Goal: Information Seeking & Learning: Learn about a topic

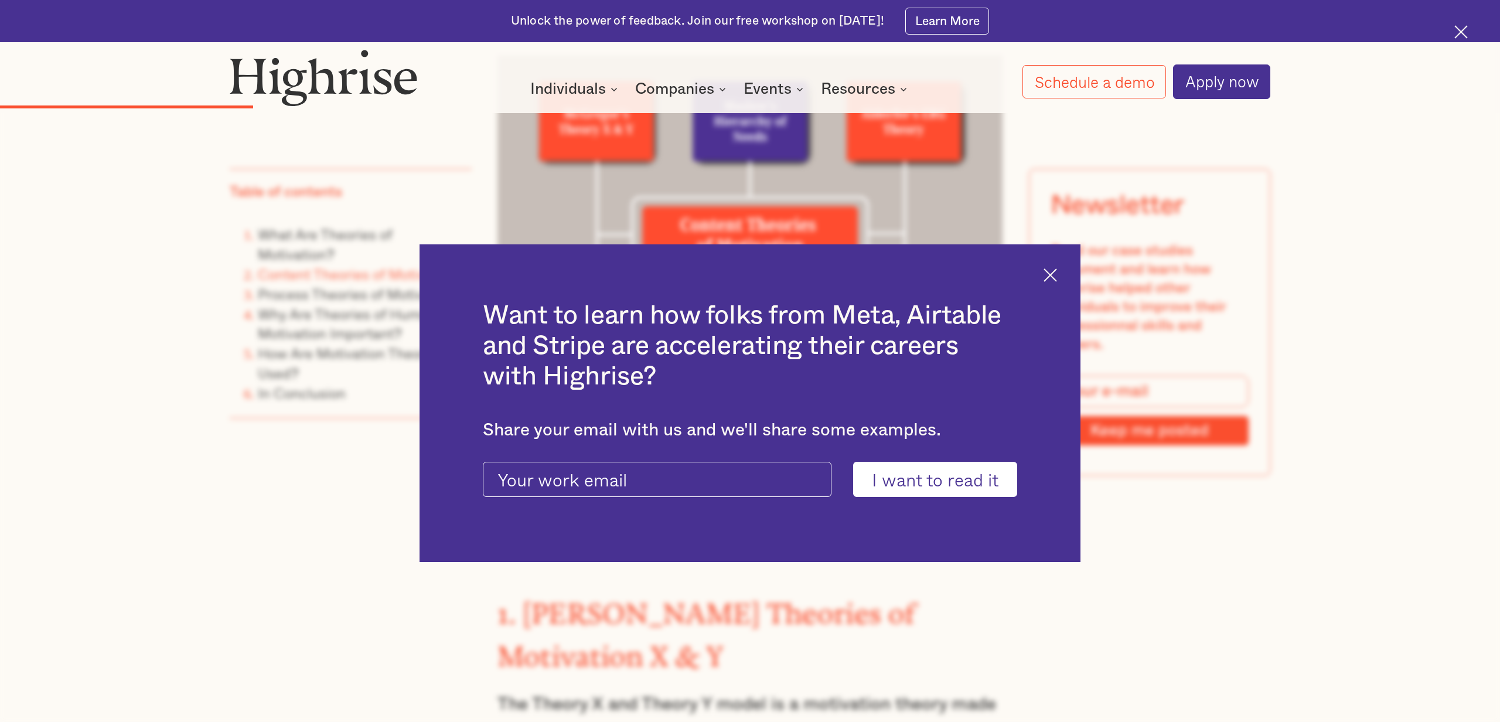
scroll to position [2823, 0]
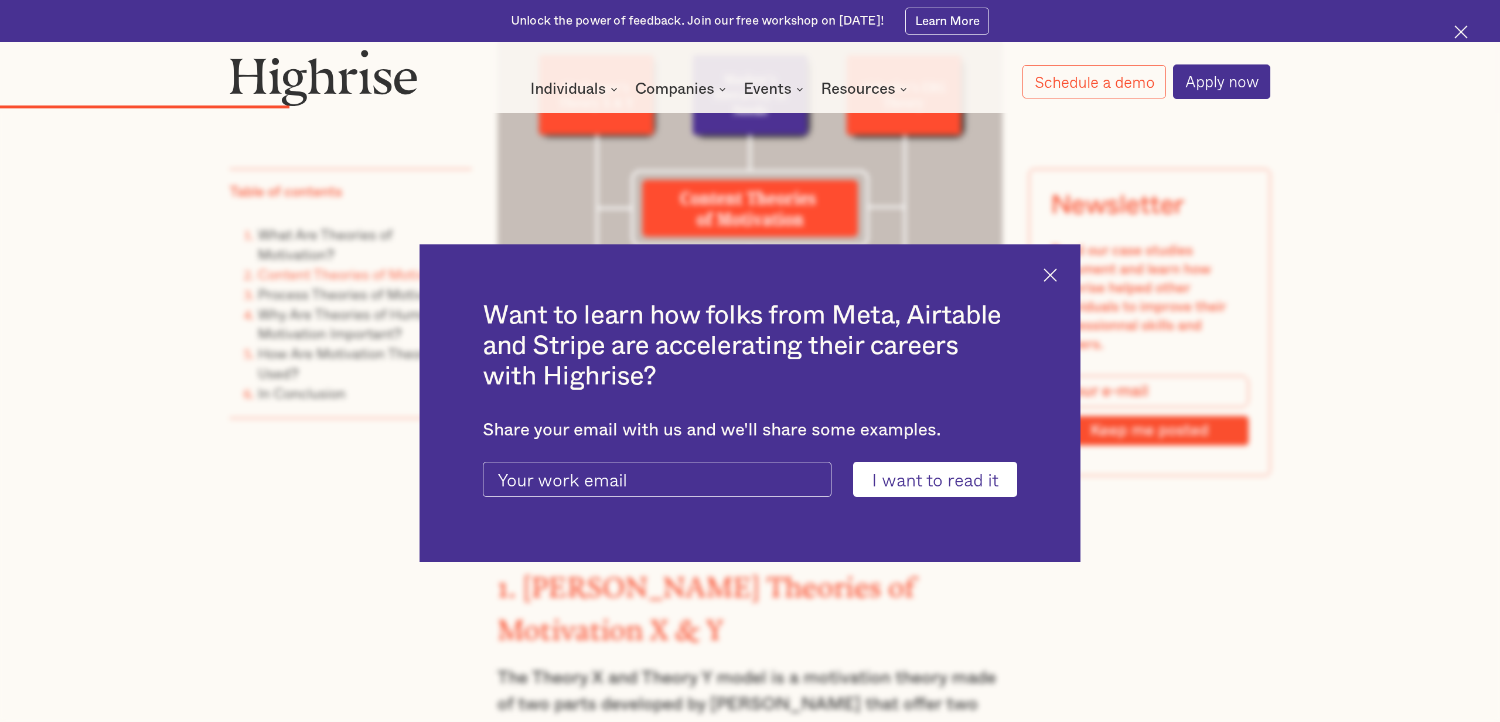
click at [1052, 279] on img at bounding box center [1049, 274] width 13 height 13
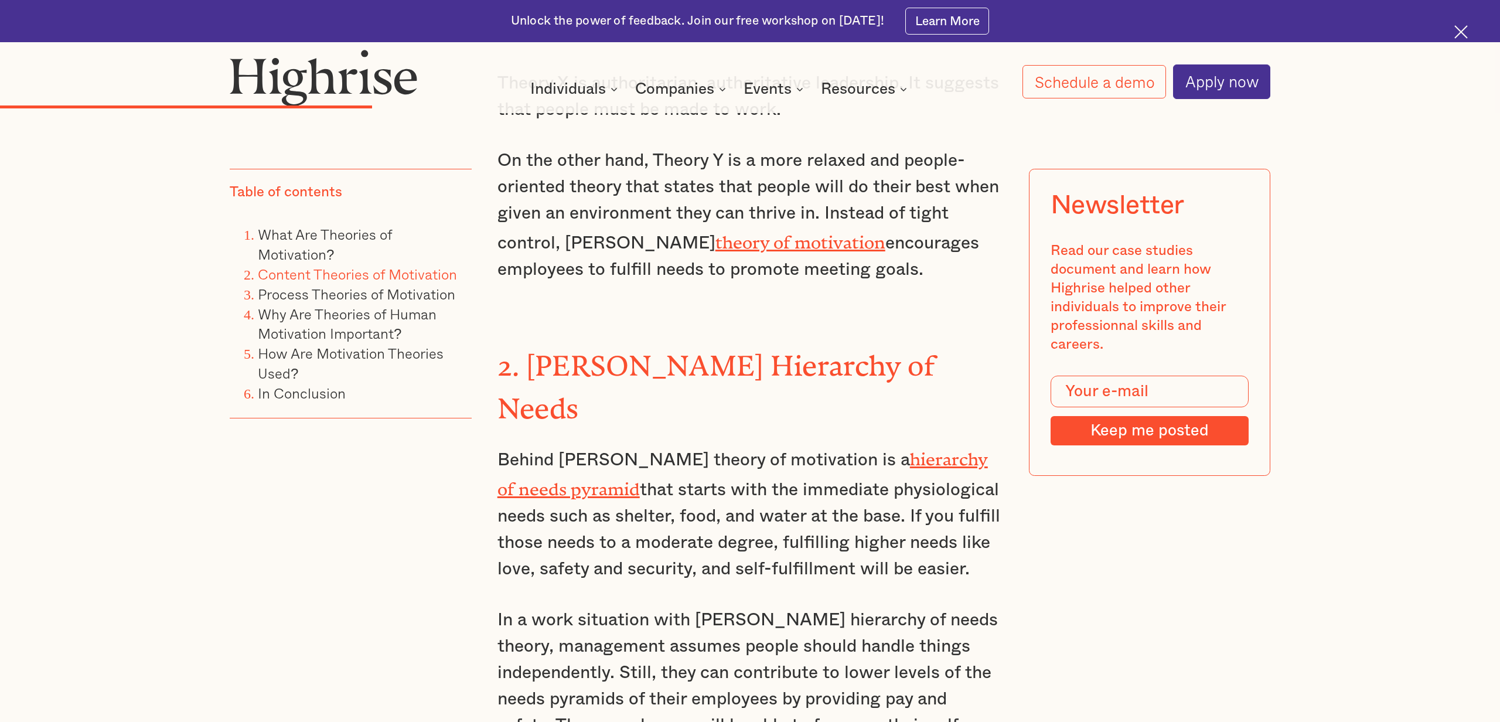
scroll to position [3604, 0]
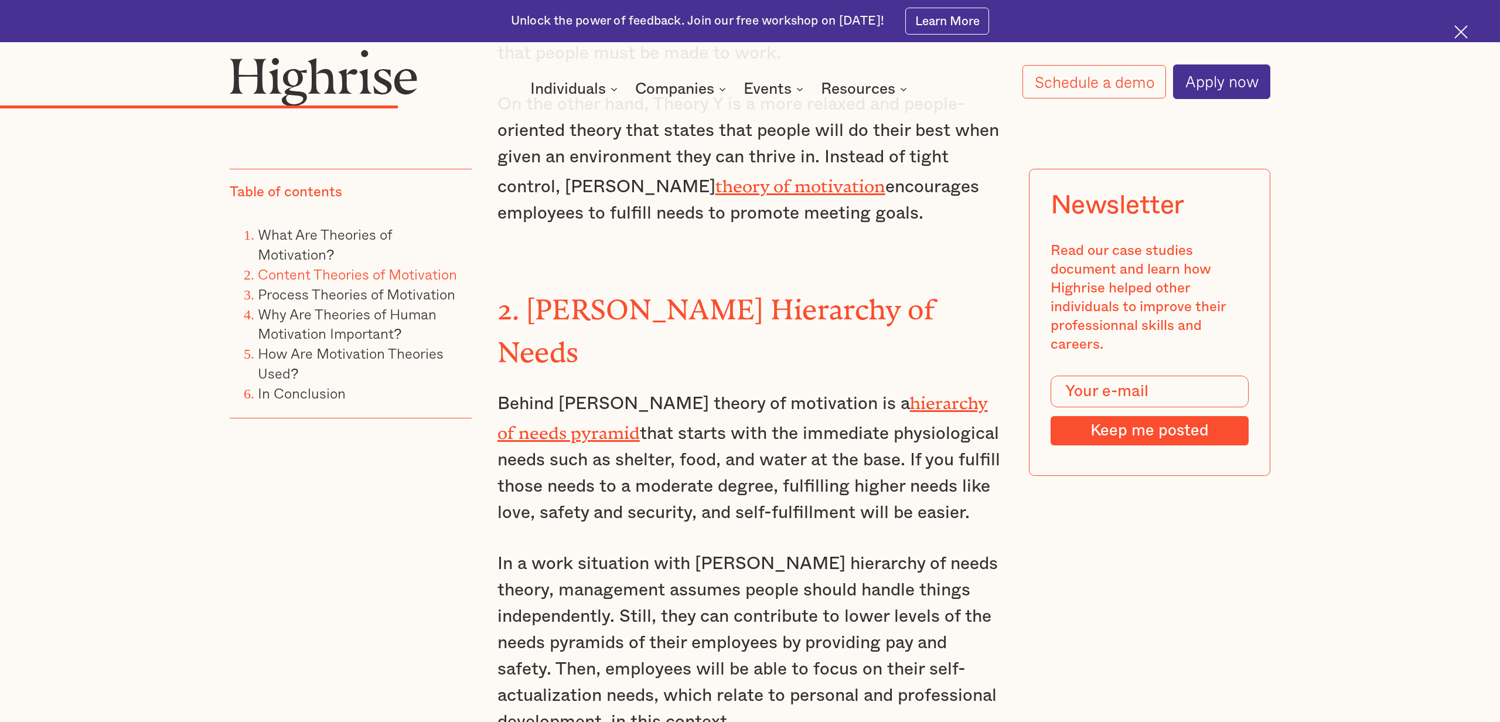
click at [881, 393] on link "hierarchy of needs pyramid" at bounding box center [742, 414] width 490 height 42
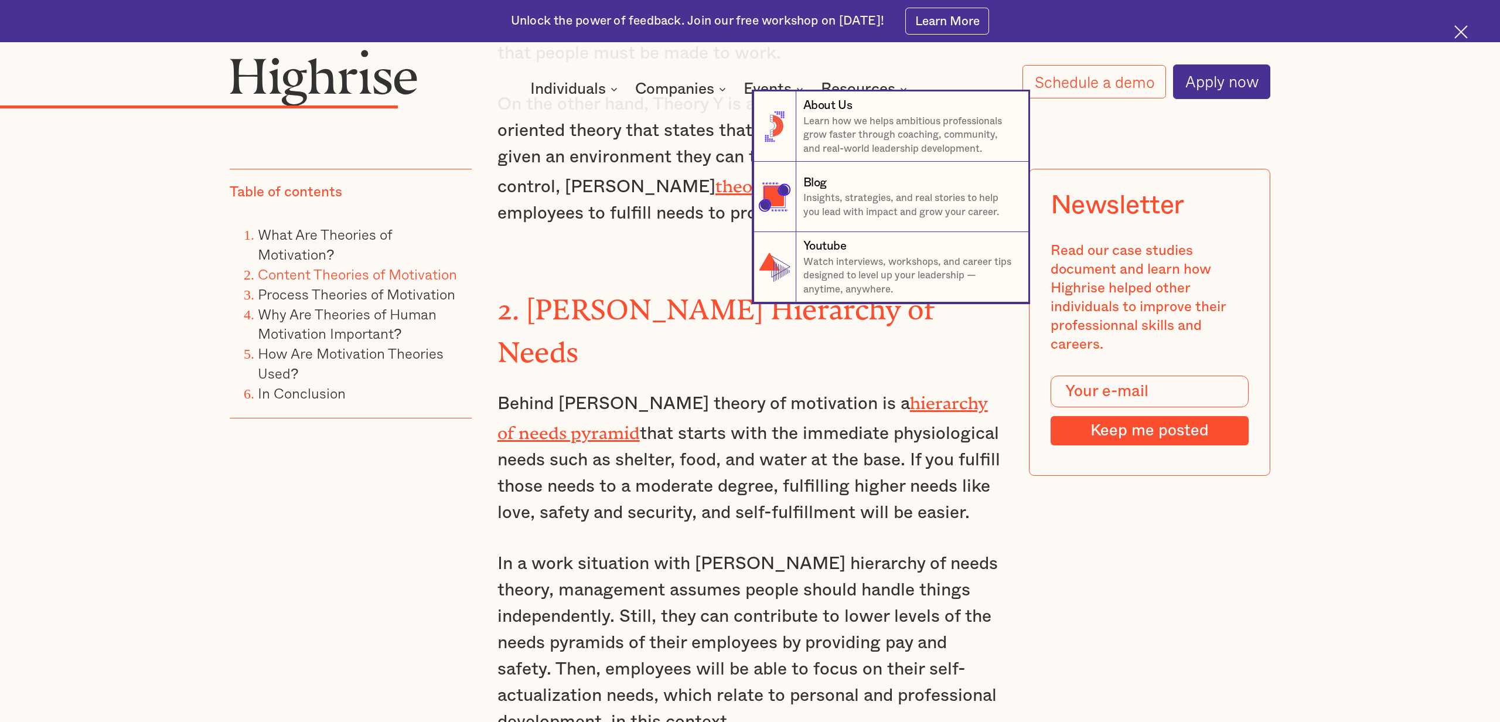
drag, startPoint x: 581, startPoint y: 283, endPoint x: 538, endPoint y: 268, distance: 45.2
click at [579, 282] on nav "8 About Us Learn how we helps ambitious professionals grow faster through coach…" at bounding box center [749, 196] width 1125 height 211
drag, startPoint x: 536, startPoint y: 264, endPoint x: 639, endPoint y: 268, distance: 103.8
click at [639, 268] on nav "8 About Us Learn how we helps ambitious professionals grow faster through coach…" at bounding box center [749, 196] width 1125 height 211
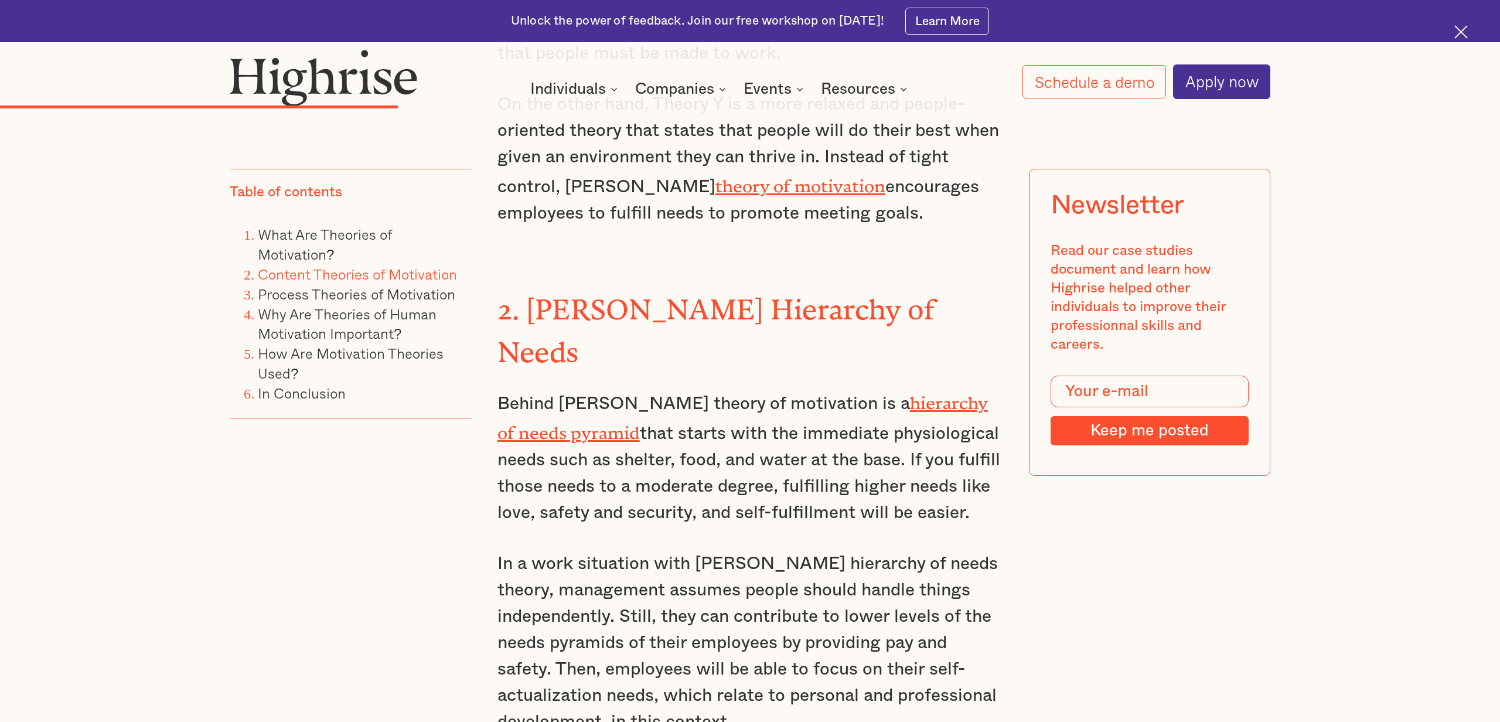
click at [619, 294] on strong "2. [PERSON_NAME] Hierarchy of Needs" at bounding box center [716, 324] width 438 height 61
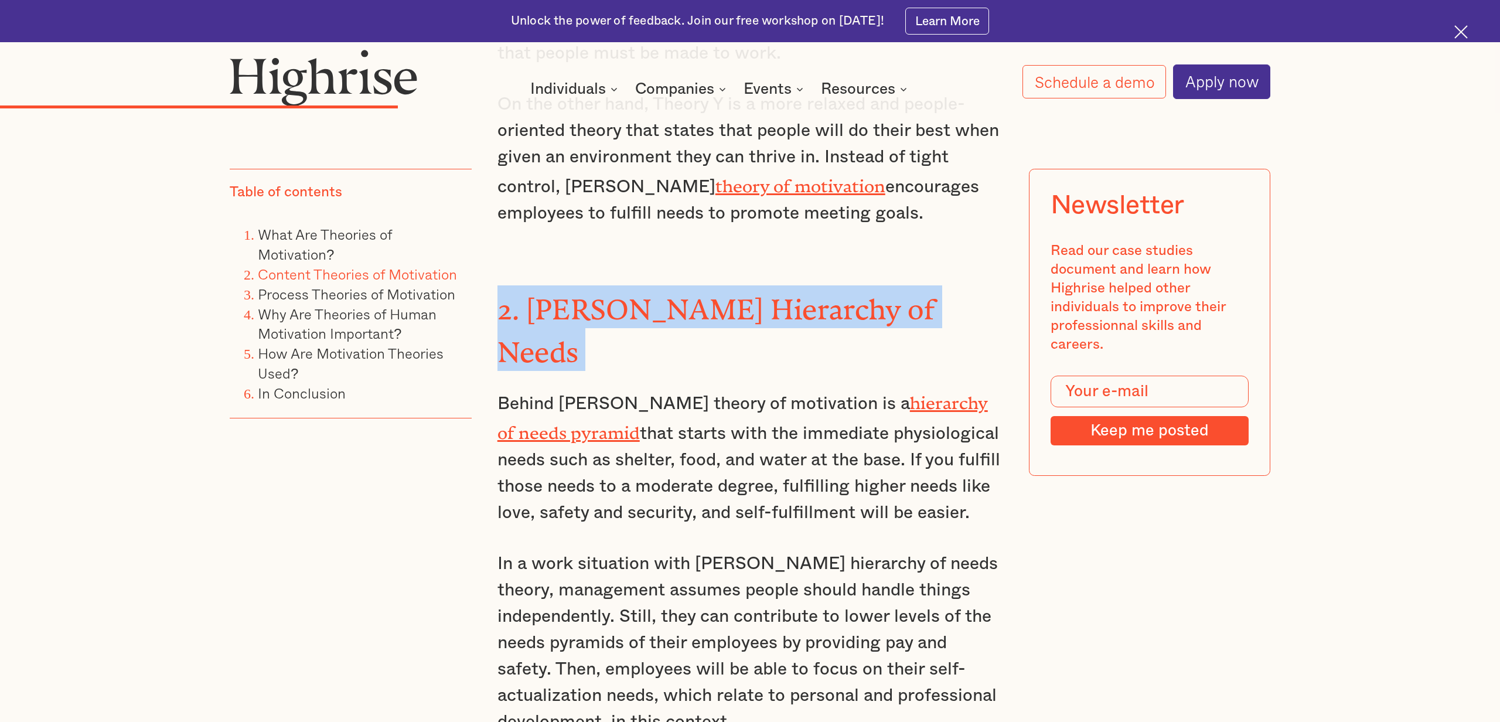
click at [620, 294] on strong "2. [PERSON_NAME] Hierarchy of Needs" at bounding box center [716, 324] width 438 height 61
copy strong "2. [PERSON_NAME] Hierarchy of Needs"
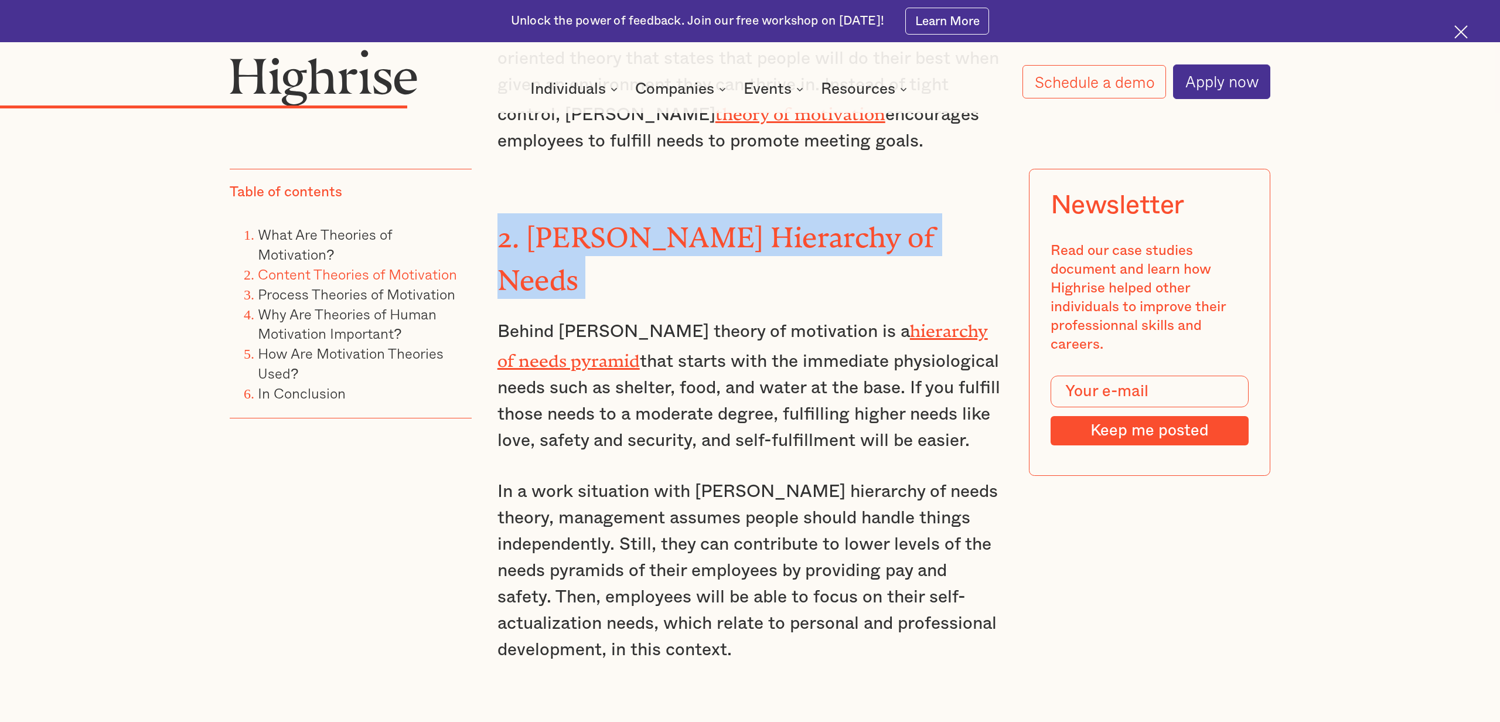
scroll to position [3668, 0]
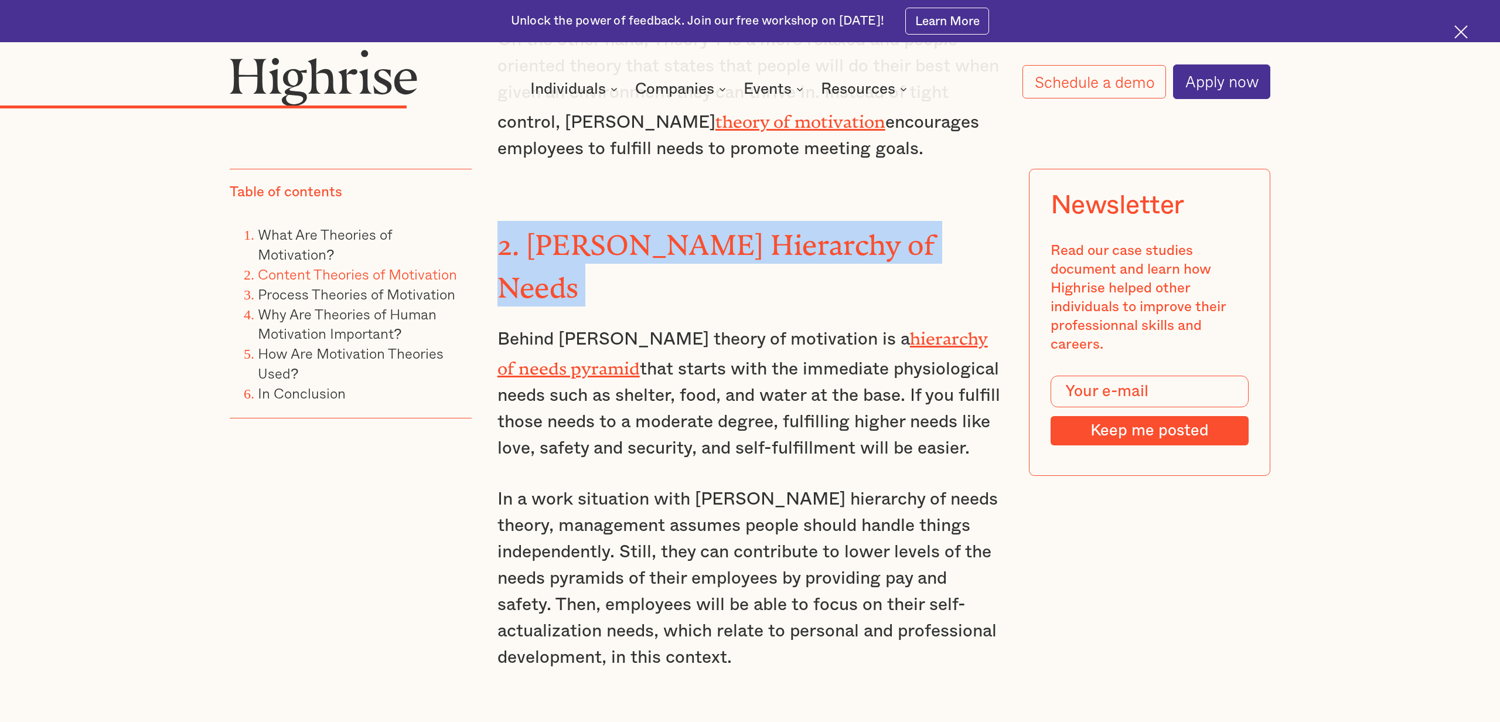
click at [875, 328] on link "hierarchy of needs pyramid" at bounding box center [742, 349] width 490 height 42
click at [876, 328] on link "hierarchy of needs pyramid" at bounding box center [742, 349] width 490 height 42
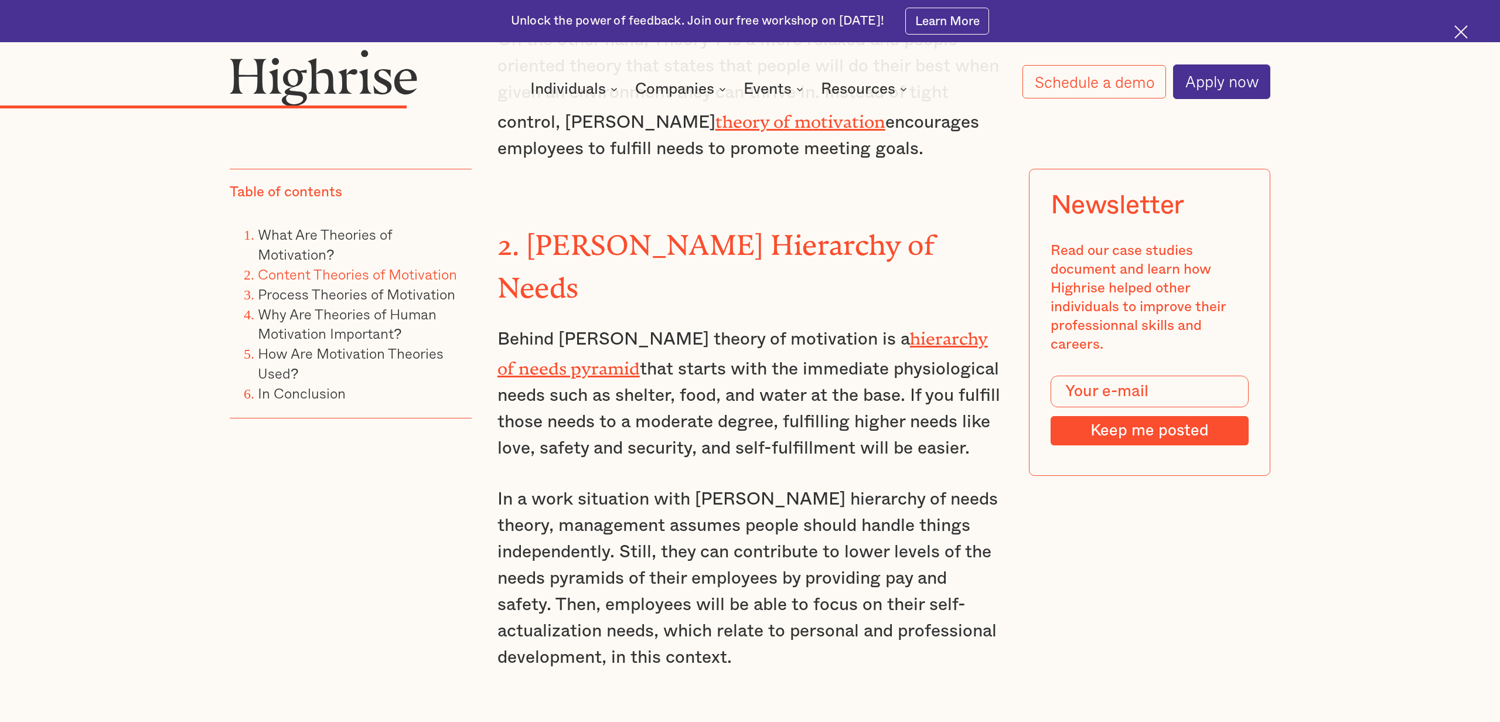
drag, startPoint x: 689, startPoint y: 255, endPoint x: 591, endPoint y: 238, distance: 99.9
click at [689, 323] on p "Behind [PERSON_NAME] theory of motivation is a hierarchy of needs pyramid that …" at bounding box center [750, 392] width 506 height 139
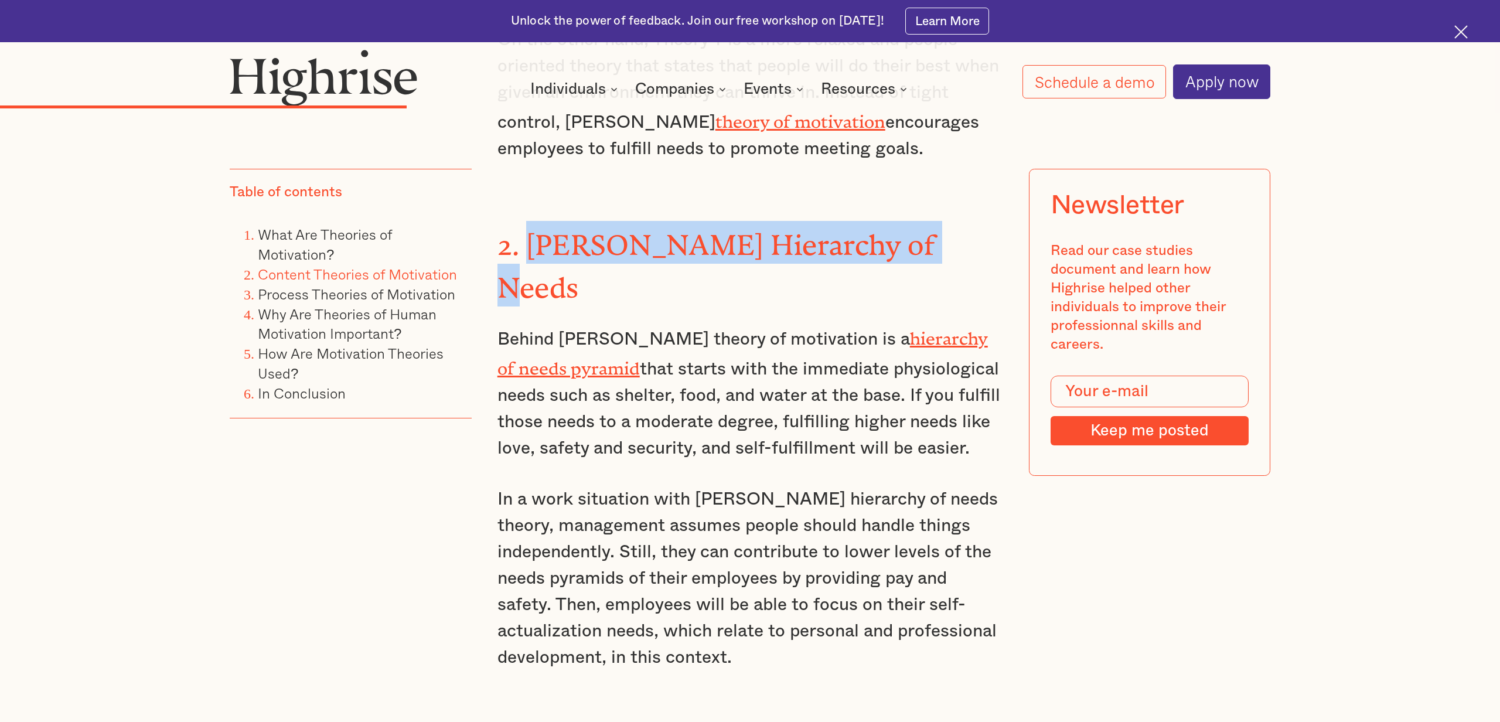
drag, startPoint x: 530, startPoint y: 202, endPoint x: 986, endPoint y: 215, distance: 456.6
click at [986, 221] on h3 "2. [PERSON_NAME] Hierarchy of Needs" at bounding box center [750, 264] width 506 height 86
copy strong "[PERSON_NAME] Hierarchy of Needs"
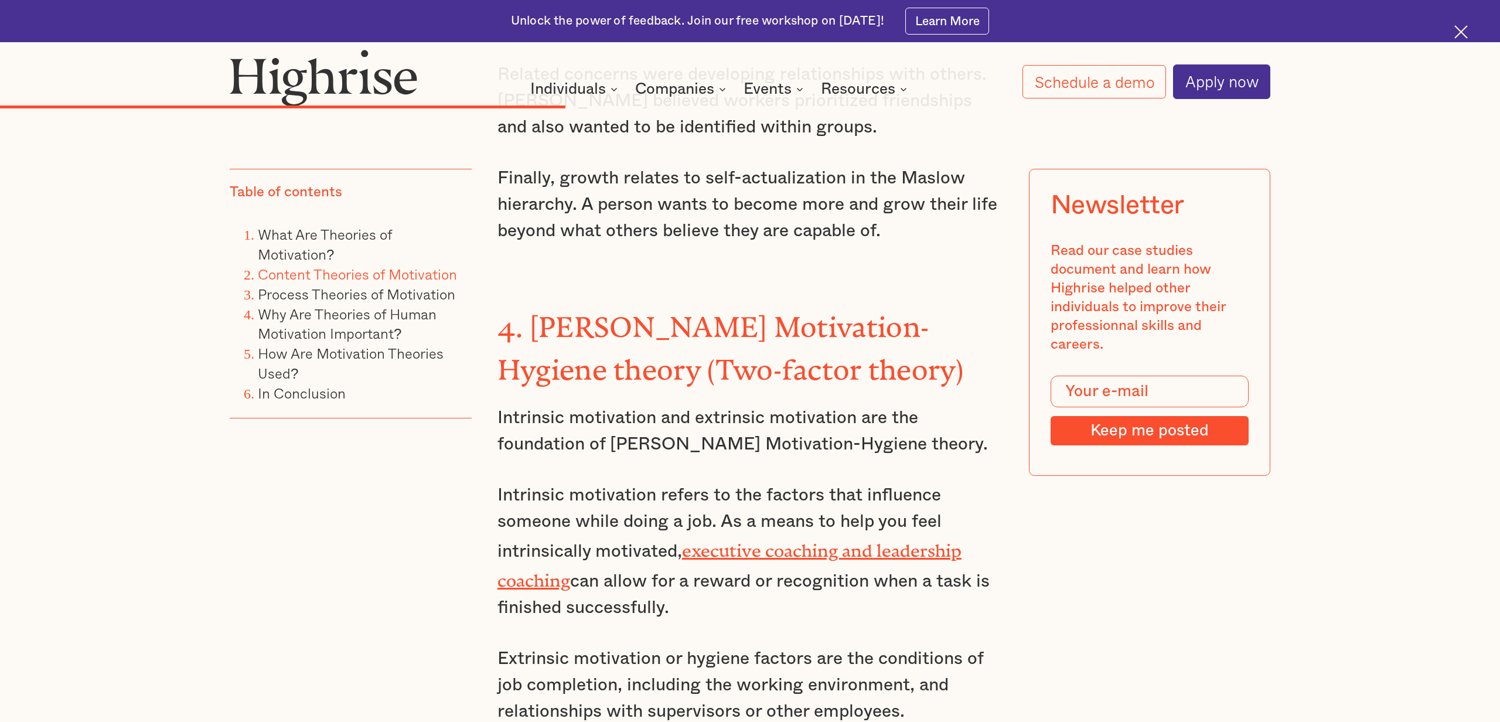
scroll to position [4817, 0]
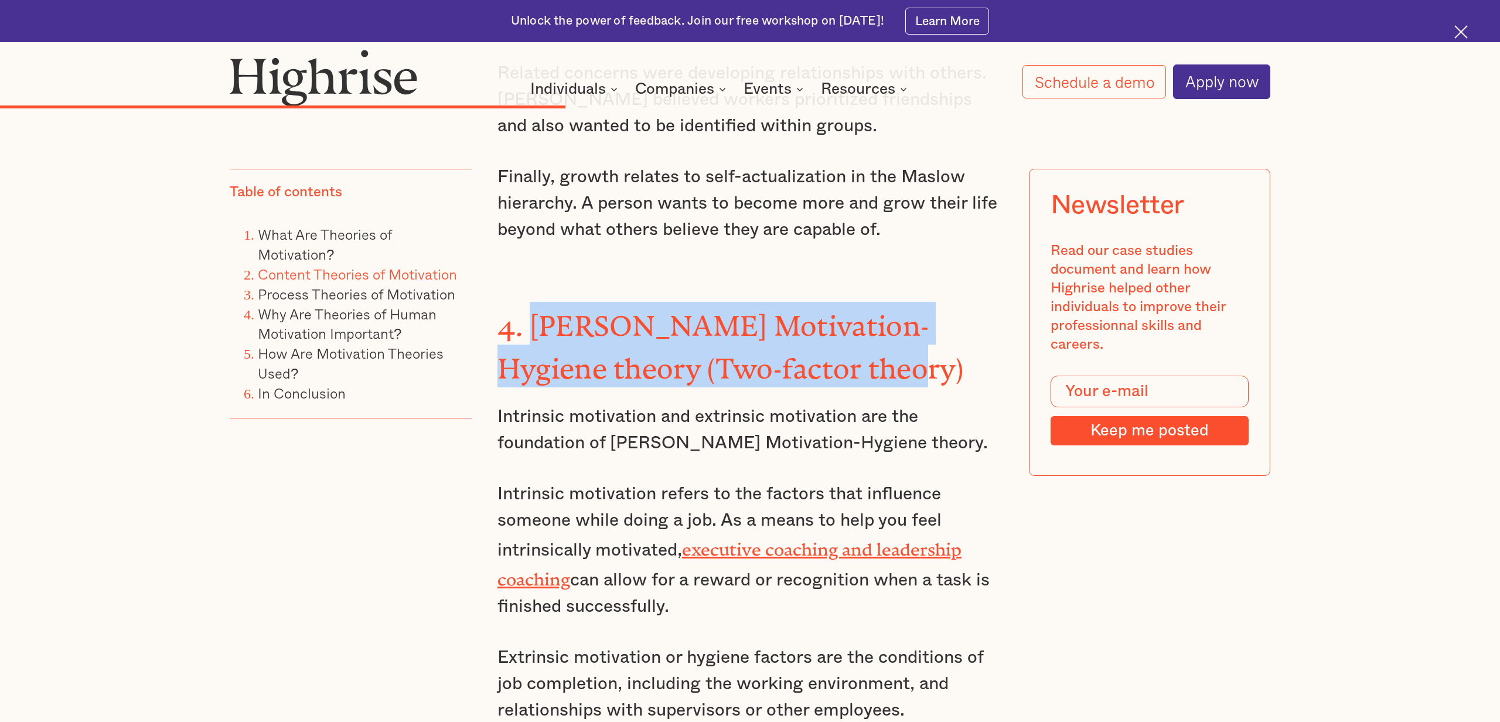
drag, startPoint x: 849, startPoint y: 250, endPoint x: 528, endPoint y: 209, distance: 323.6
click at [528, 310] on strong "4. [PERSON_NAME] Motivation-Hygiene theory (Two-factor theory)" at bounding box center [730, 340] width 466 height 61
copy strong "[PERSON_NAME] Motivation-Hygiene theory (Two-factor theory)"
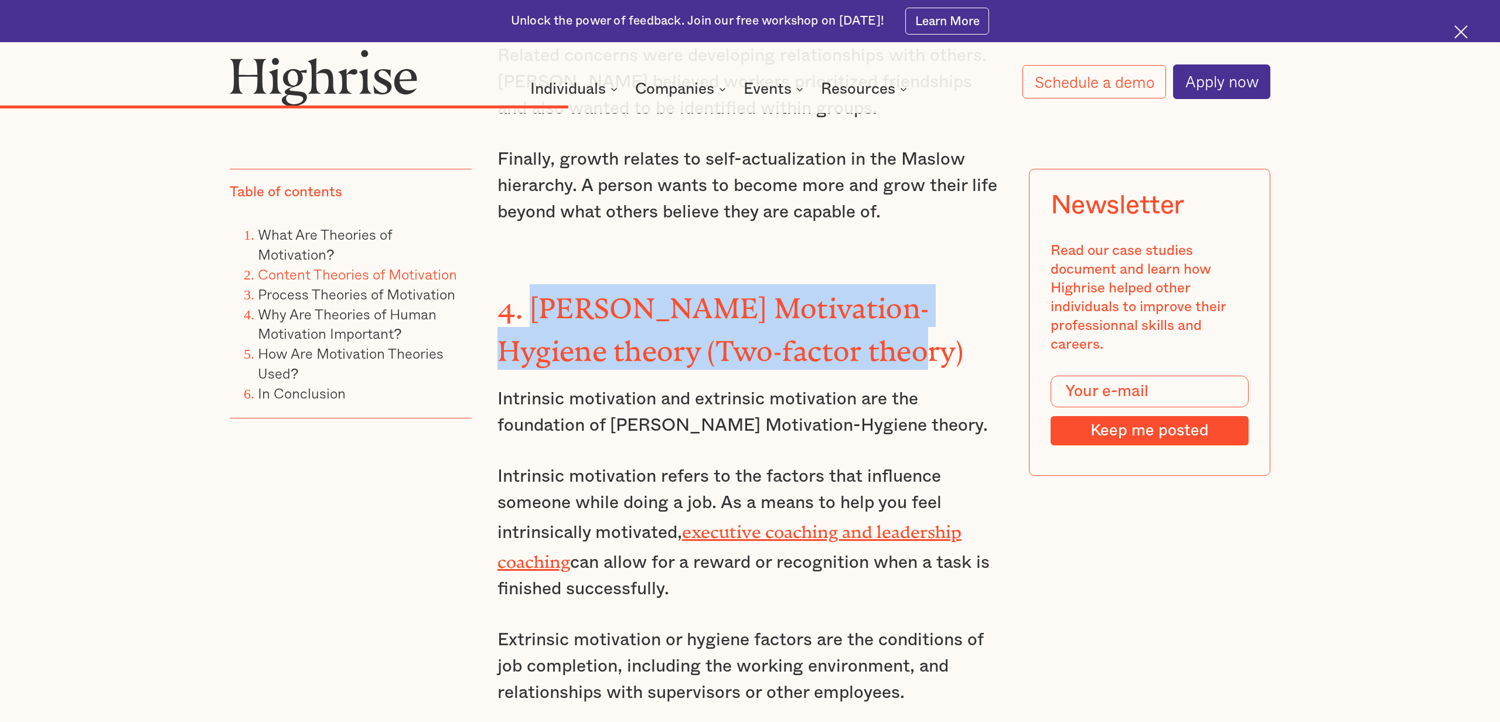
scroll to position [4837, 0]
drag, startPoint x: 670, startPoint y: 456, endPoint x: 504, endPoint y: 267, distance: 251.2
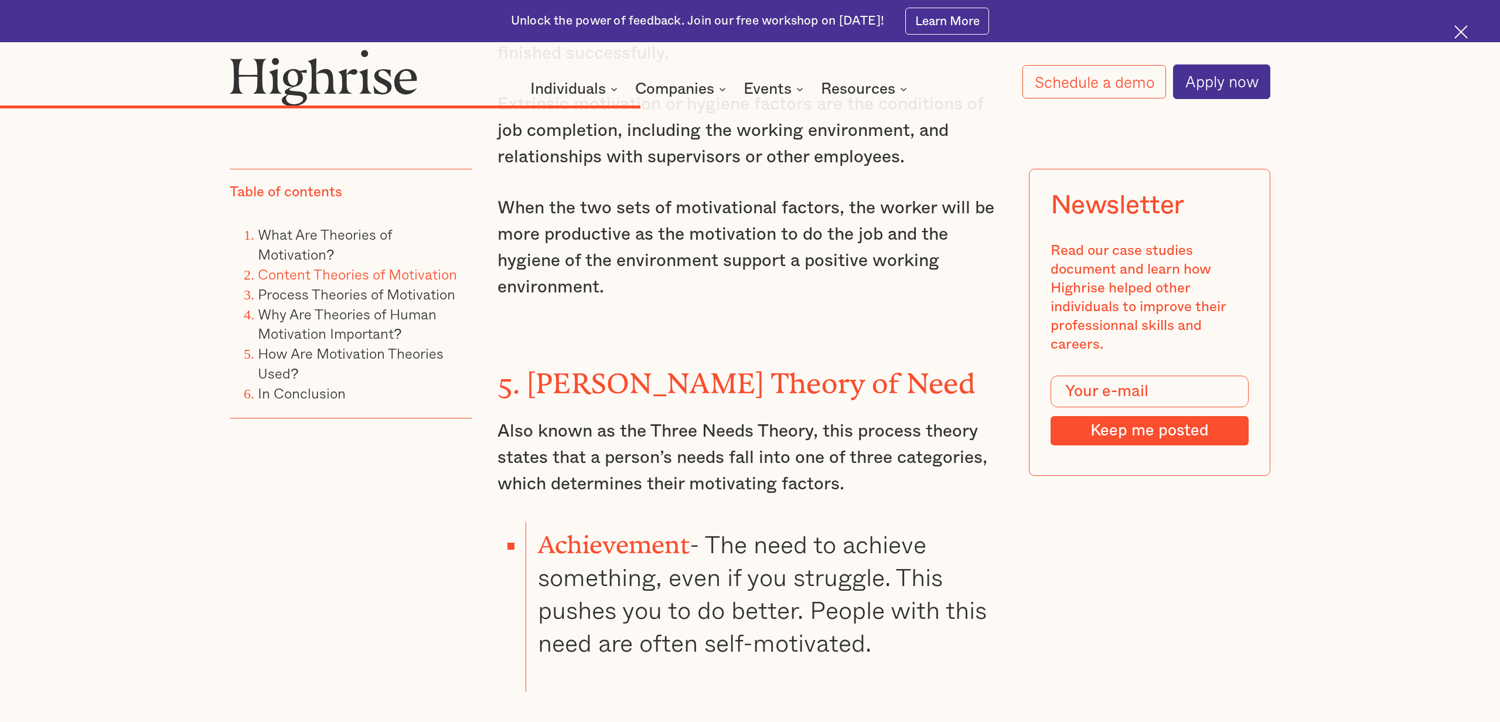
scroll to position [5371, 0]
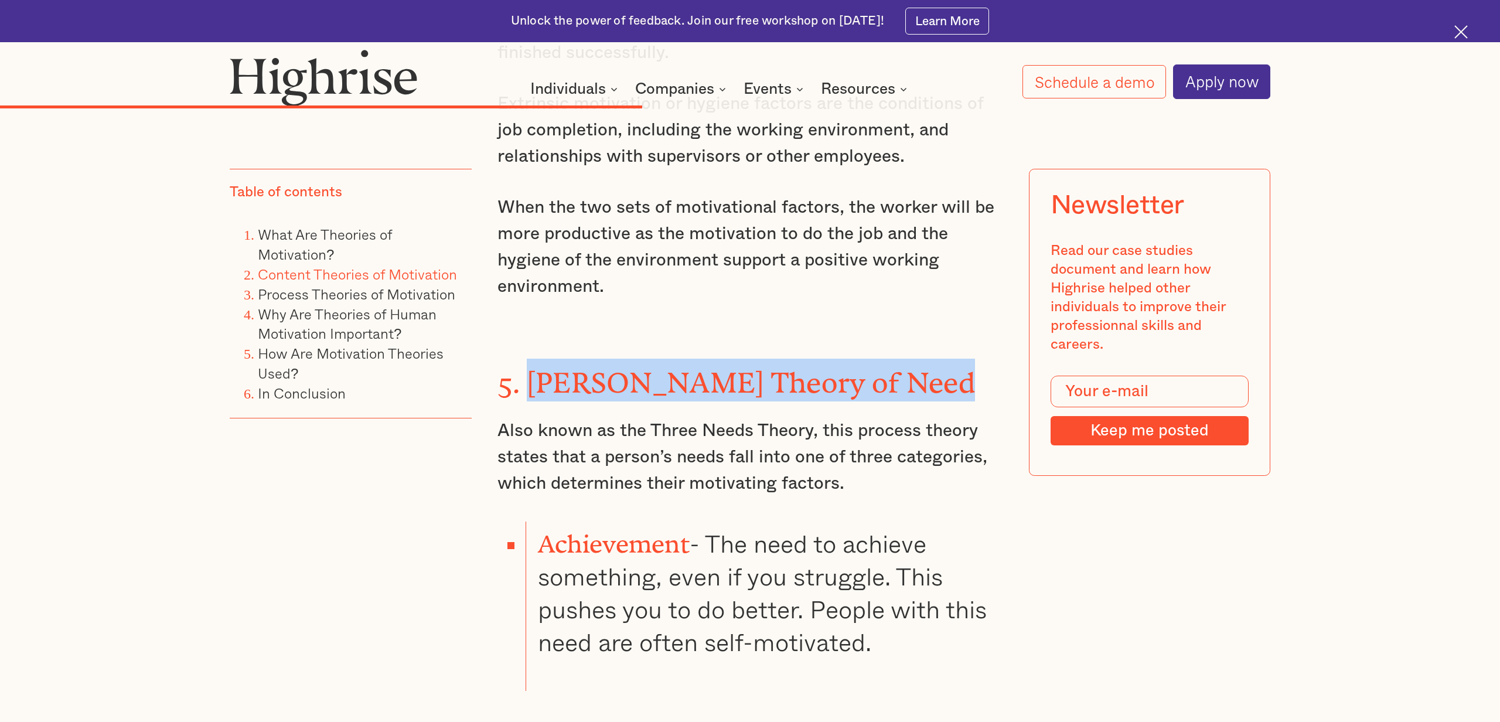
drag, startPoint x: 527, startPoint y: 243, endPoint x: 923, endPoint y: 238, distance: 396.1
click at [923, 359] on h3 "5. [PERSON_NAME] Theory of Need" at bounding box center [750, 380] width 506 height 43
copy strong "[PERSON_NAME] Theory of Need"
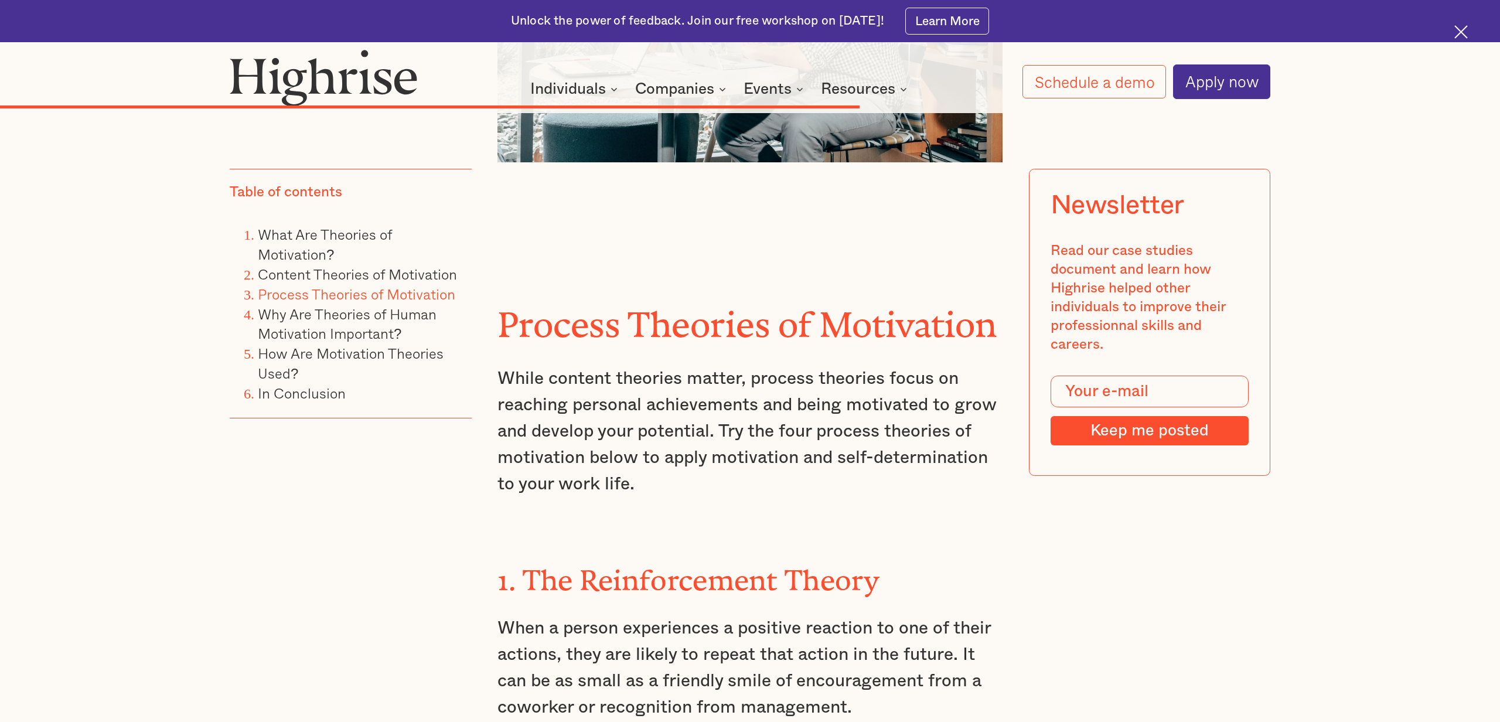
scroll to position [7139, 0]
